Goal: Check status: Check status

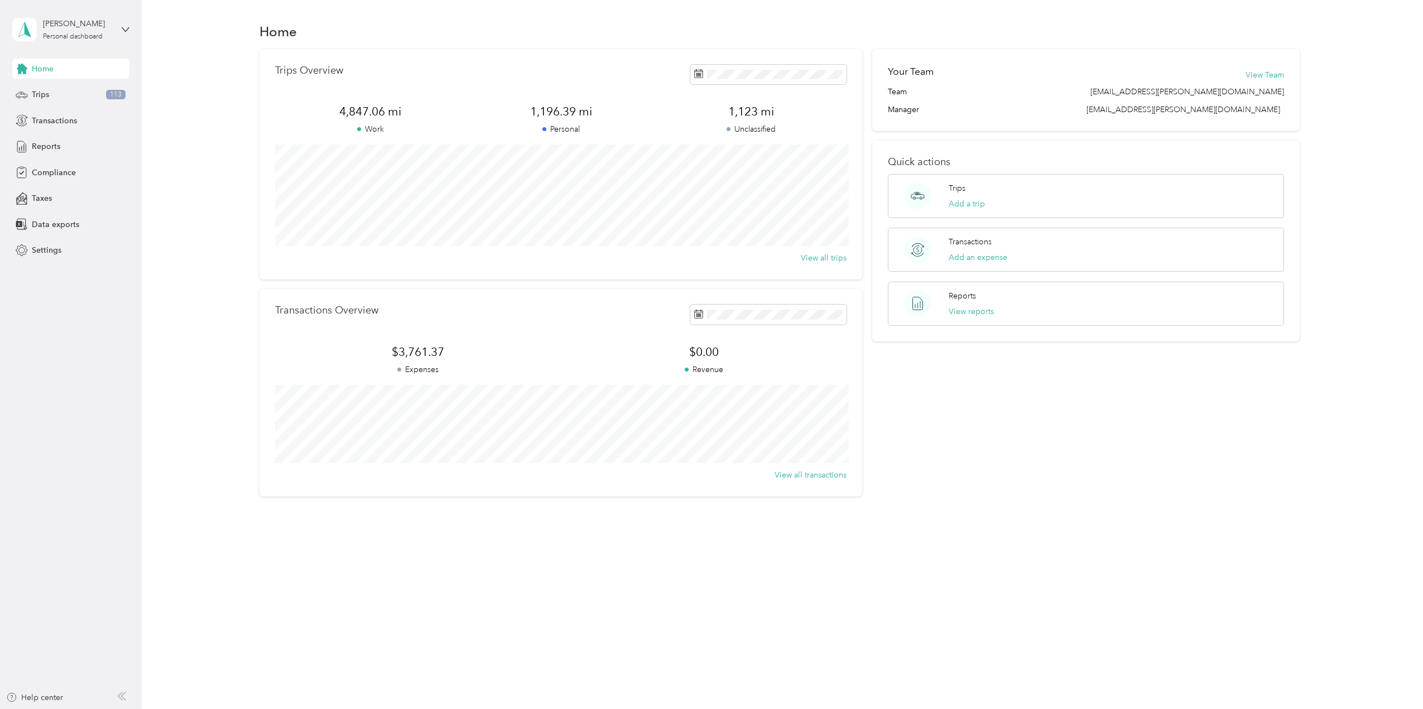
click at [55, 65] on div "Home" at bounding box center [70, 69] width 117 height 20
click at [40, 70] on span "Home" at bounding box center [43, 69] width 22 height 12
click at [75, 72] on div "Home" at bounding box center [70, 69] width 117 height 20
click at [57, 138] on div "Reports" at bounding box center [70, 147] width 117 height 20
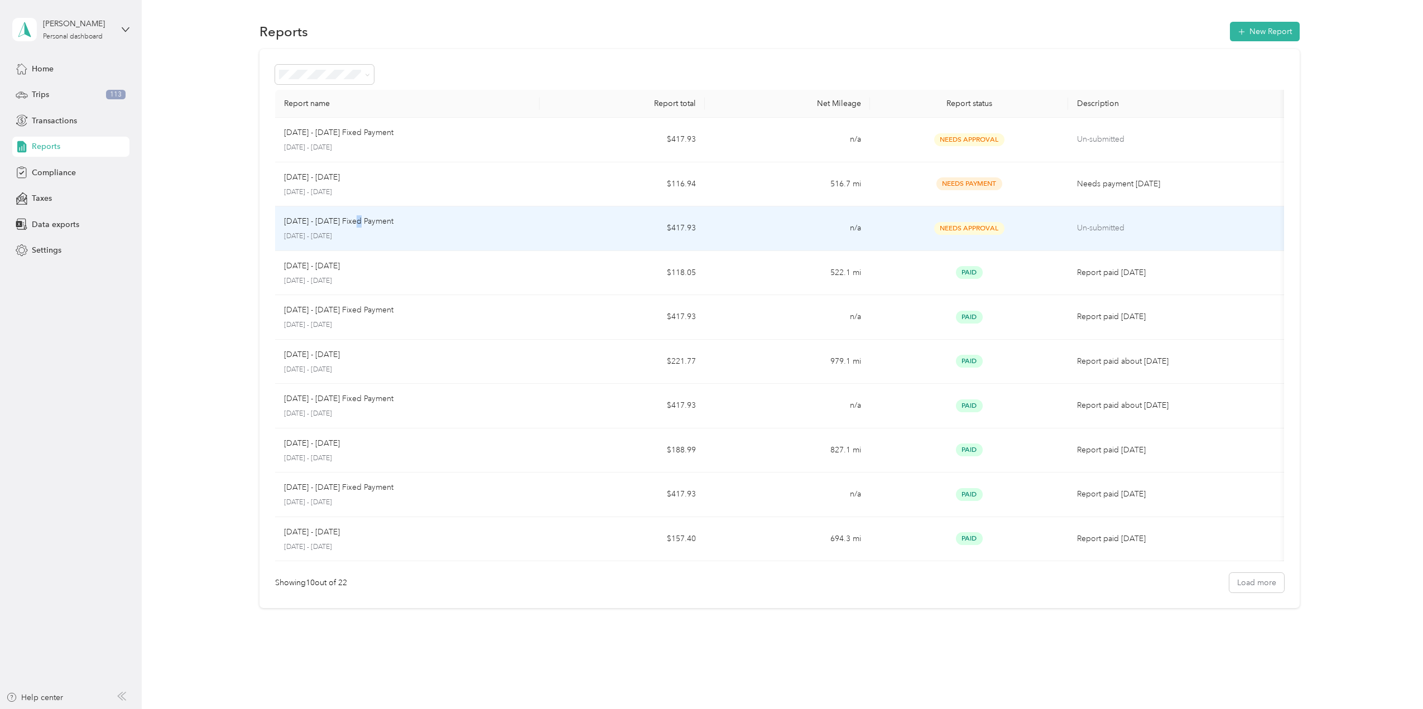
click at [357, 222] on p "[DATE] - [DATE] Fixed Payment" at bounding box center [338, 221] width 109 height 12
